Goal: Find specific page/section: Find specific page/section

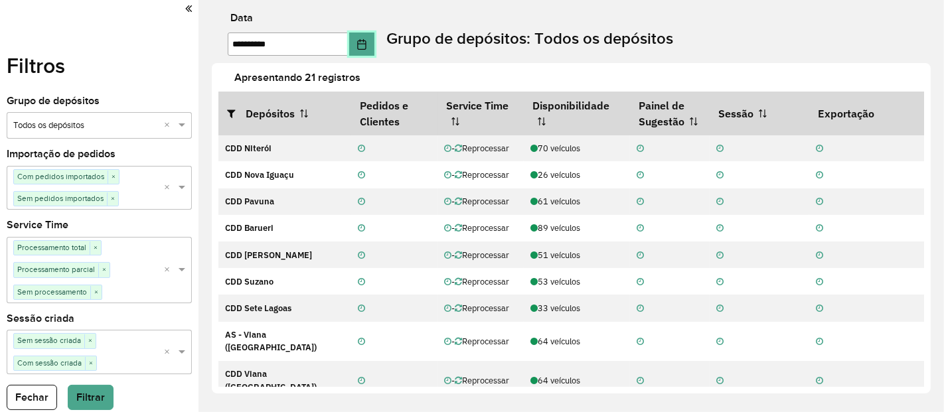
click at [367, 46] on icon "Choose Date" at bounding box center [361, 44] width 11 height 11
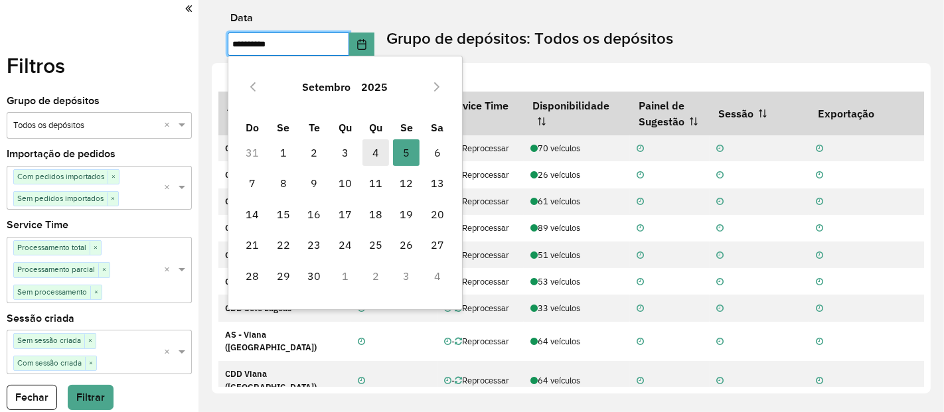
click at [378, 157] on span "4" at bounding box center [375, 152] width 27 height 27
type input "**********"
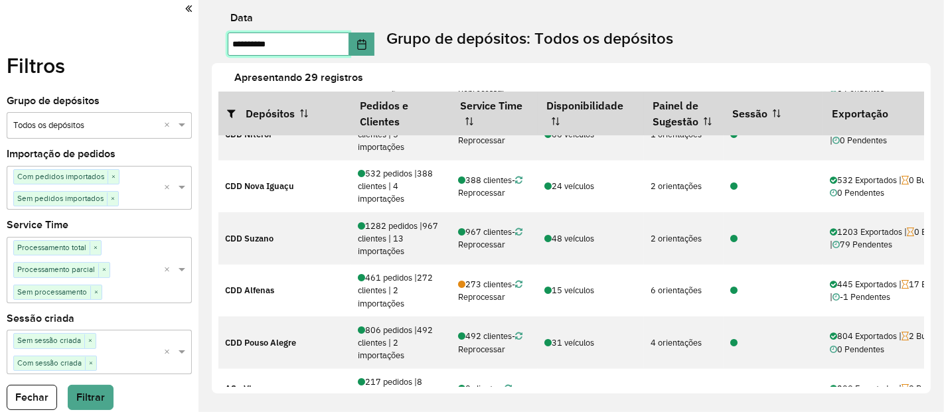
scroll to position [653, 0]
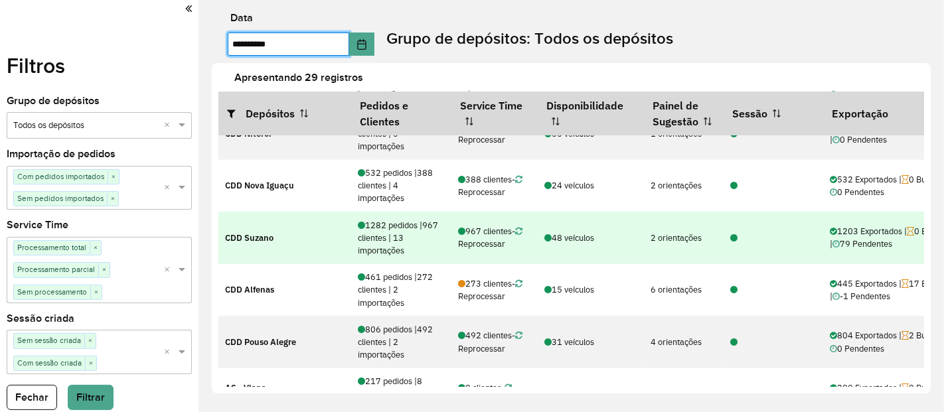
click at [733, 235] on icon at bounding box center [733, 238] width 7 height 9
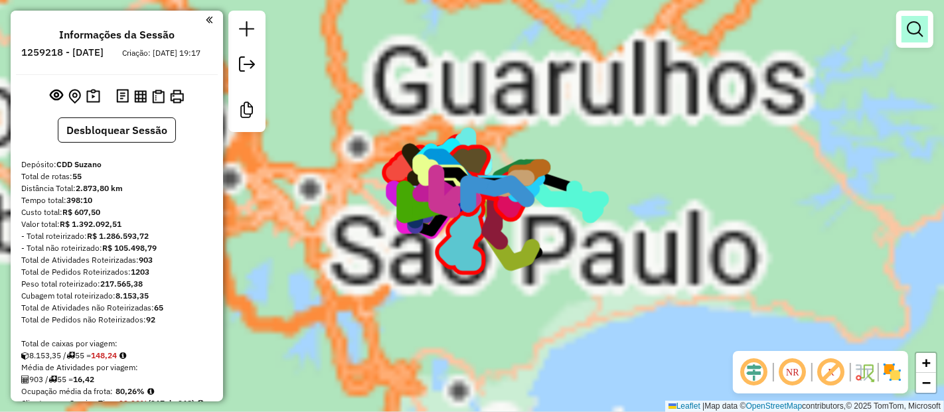
click at [907, 27] on em at bounding box center [915, 29] width 16 height 16
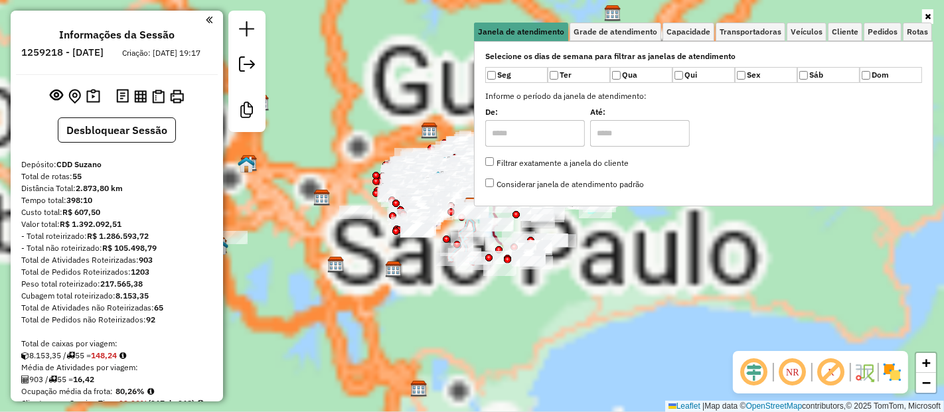
click at [0, 0] on div "Aguarde..." at bounding box center [0, 0] width 0 height 0
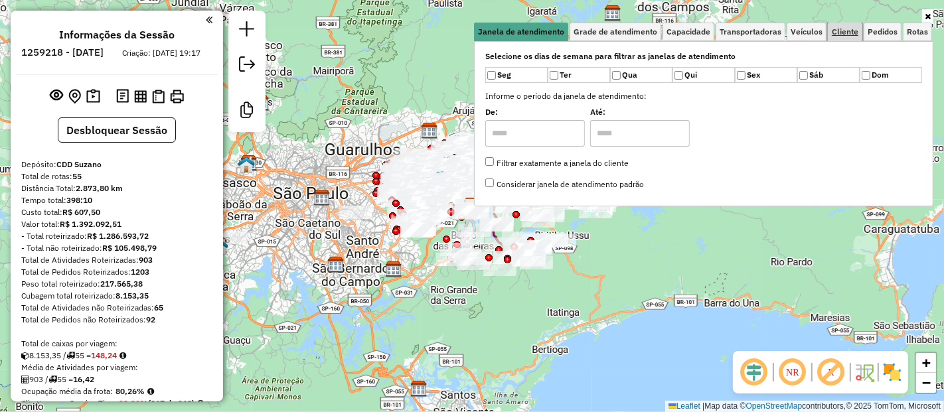
click at [846, 37] on link "Cliente" at bounding box center [845, 32] width 35 height 19
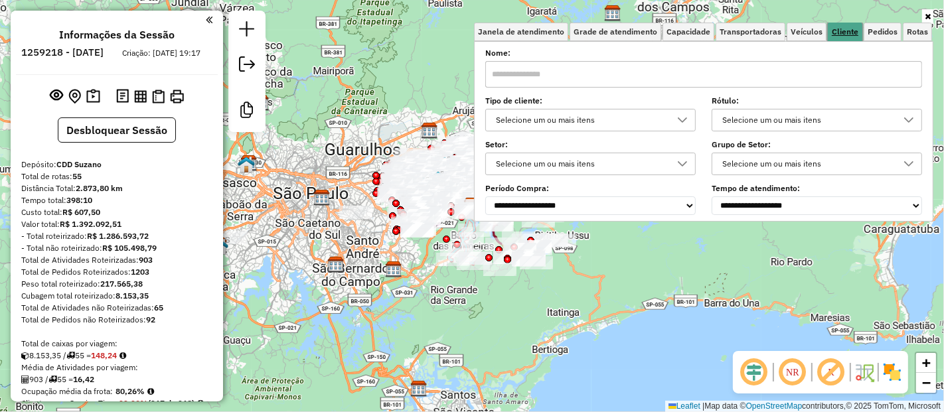
click at [846, 37] on link "Cliente" at bounding box center [845, 32] width 35 height 19
click at [547, 115] on div "Selecione um ou mais itens" at bounding box center [580, 120] width 179 height 21
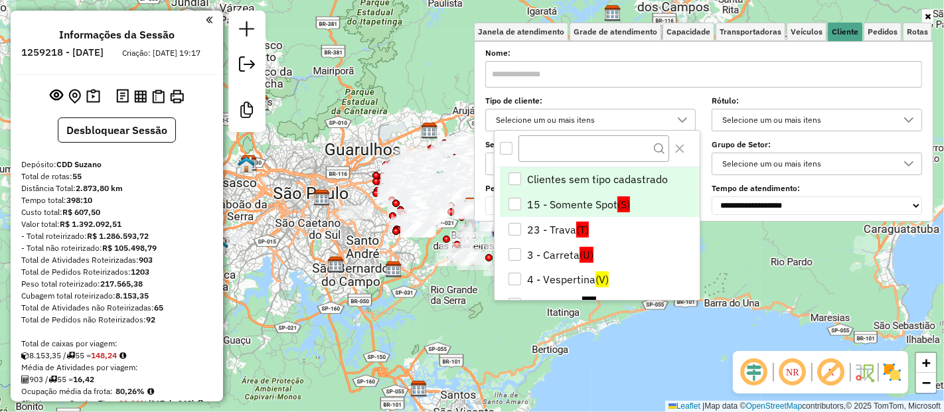
scroll to position [178, 0]
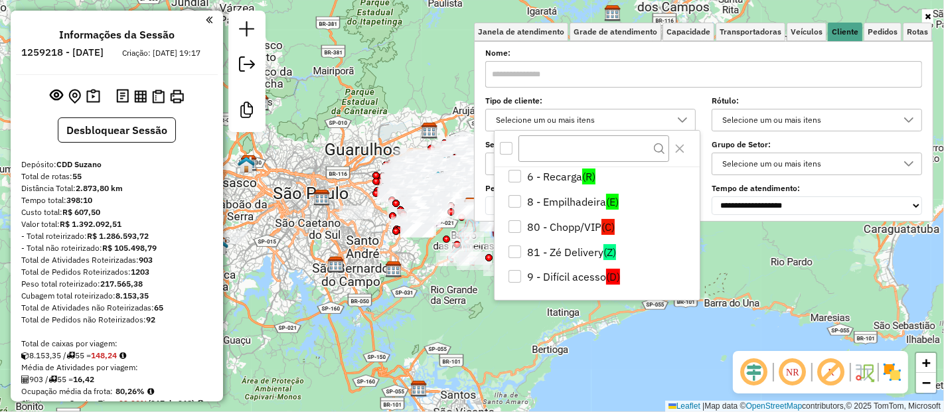
click at [548, 193] on li "8 - Empilhadeira (E)" at bounding box center [600, 201] width 200 height 25
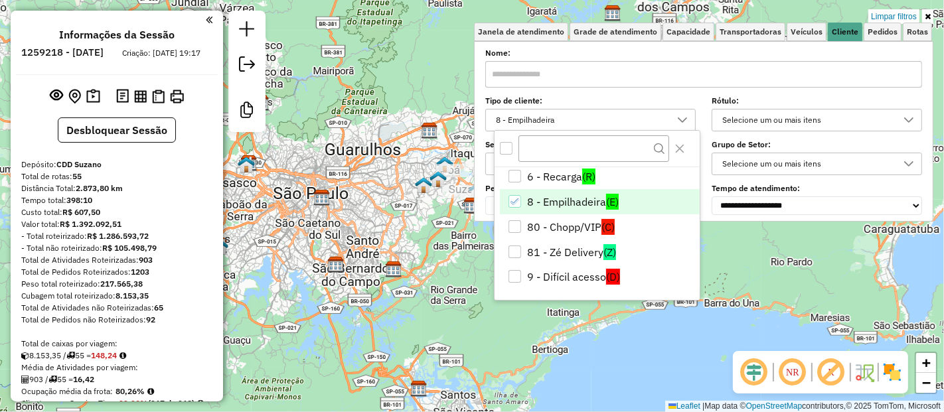
click at [441, 271] on div "Limpar filtros Janela de atendimento Grade de atendimento Capacidade Transporta…" at bounding box center [472, 206] width 944 height 412
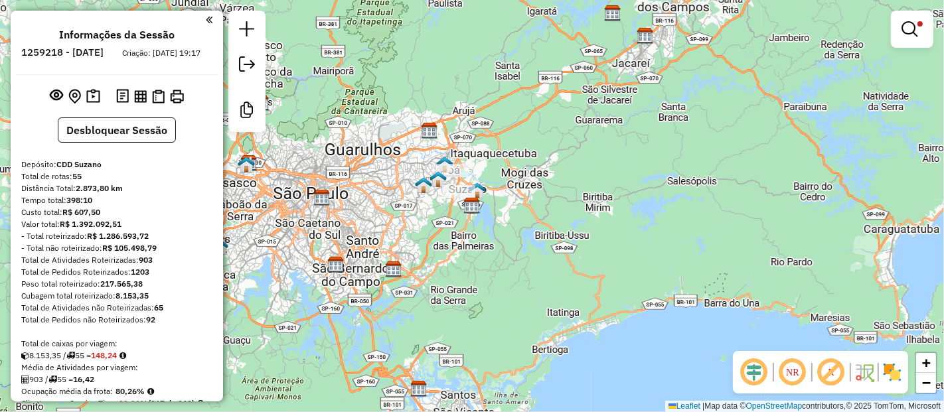
click at [747, 378] on em at bounding box center [754, 372] width 32 height 32
click at [836, 366] on em at bounding box center [831, 372] width 32 height 32
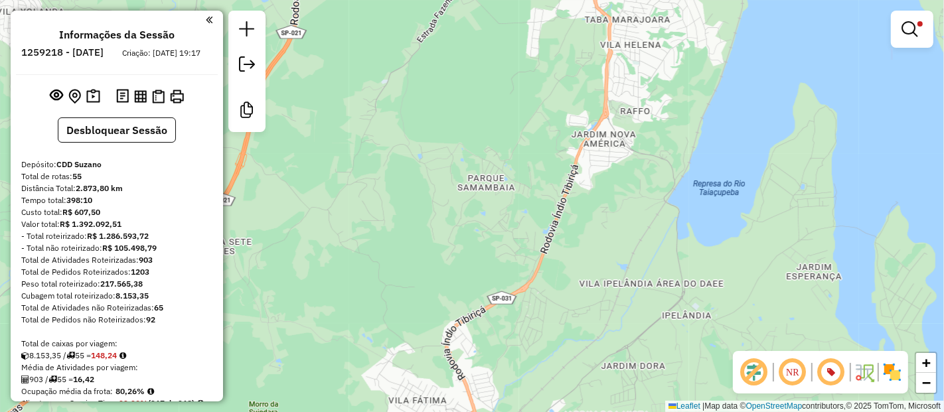
drag, startPoint x: 488, startPoint y: 129, endPoint x: 488, endPoint y: 291, distance: 161.3
click at [488, 291] on div "Limpar filtros Janela de atendimento Grade de atendimento Capacidade Transporta…" at bounding box center [472, 206] width 944 height 412
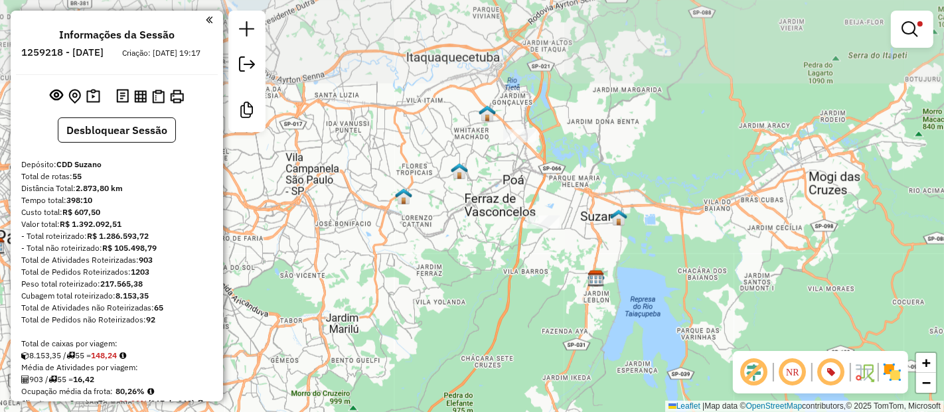
drag, startPoint x: 567, startPoint y: 95, endPoint x: 575, endPoint y: 324, distance: 229.2
click at [575, 324] on div "Limpar filtros Janela de atendimento Grade de atendimento Capacidade Transporta…" at bounding box center [472, 206] width 944 height 412
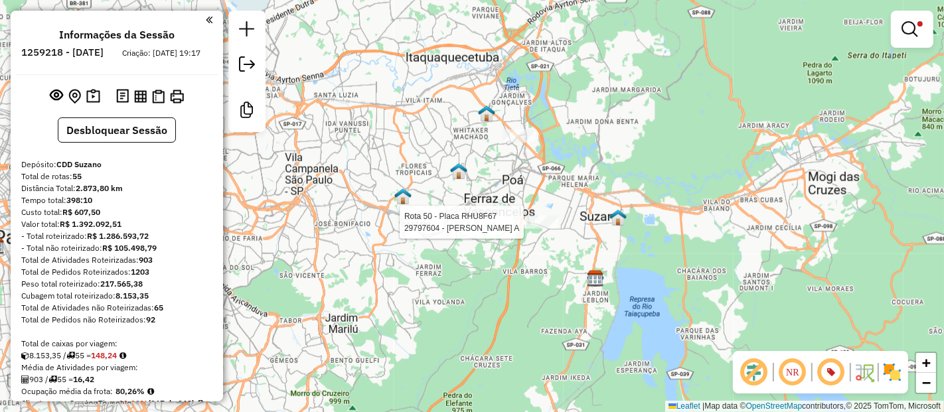
select select "**********"
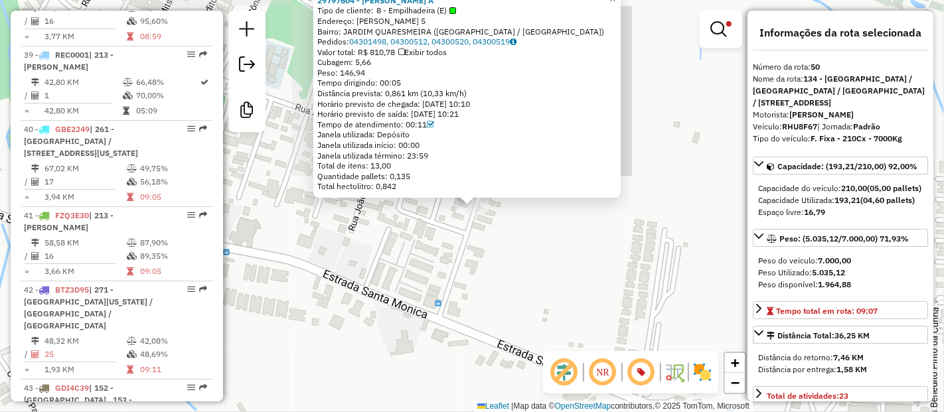
scroll to position [4968, 0]
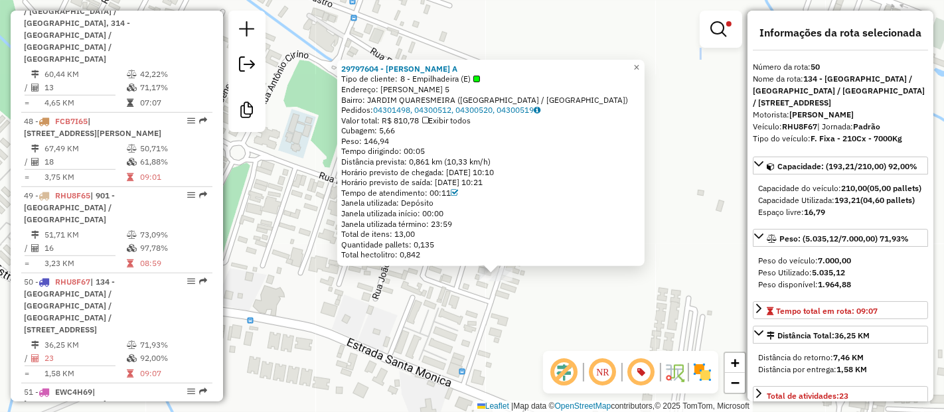
drag, startPoint x: 573, startPoint y: 244, endPoint x: 596, endPoint y: 312, distance: 71.6
click at [596, 312] on div "29797604 - HENRIQUE OLIVEIRA A Tipo de cliente: 8 - Empilhadeira (E) Endereço: …" at bounding box center [472, 206] width 944 height 412
